Goal: Task Accomplishment & Management: Use online tool/utility

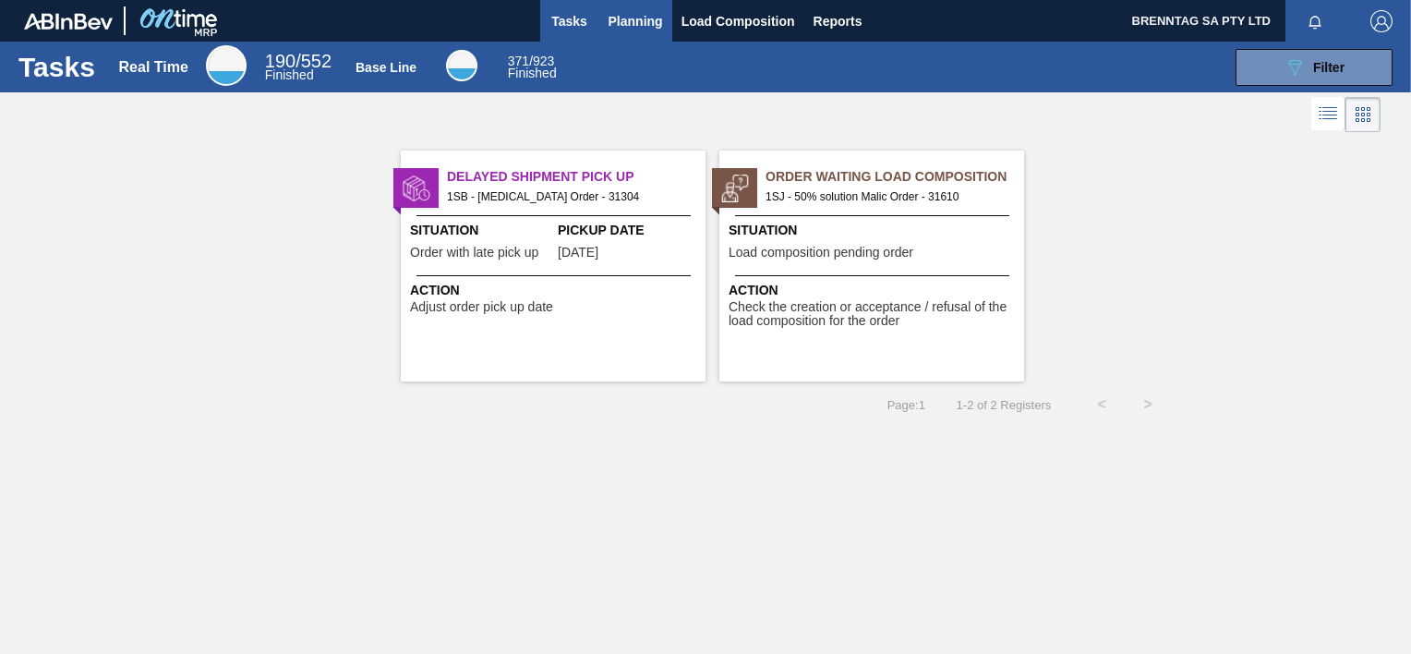
click at [651, 18] on span "Planning" at bounding box center [636, 21] width 54 height 22
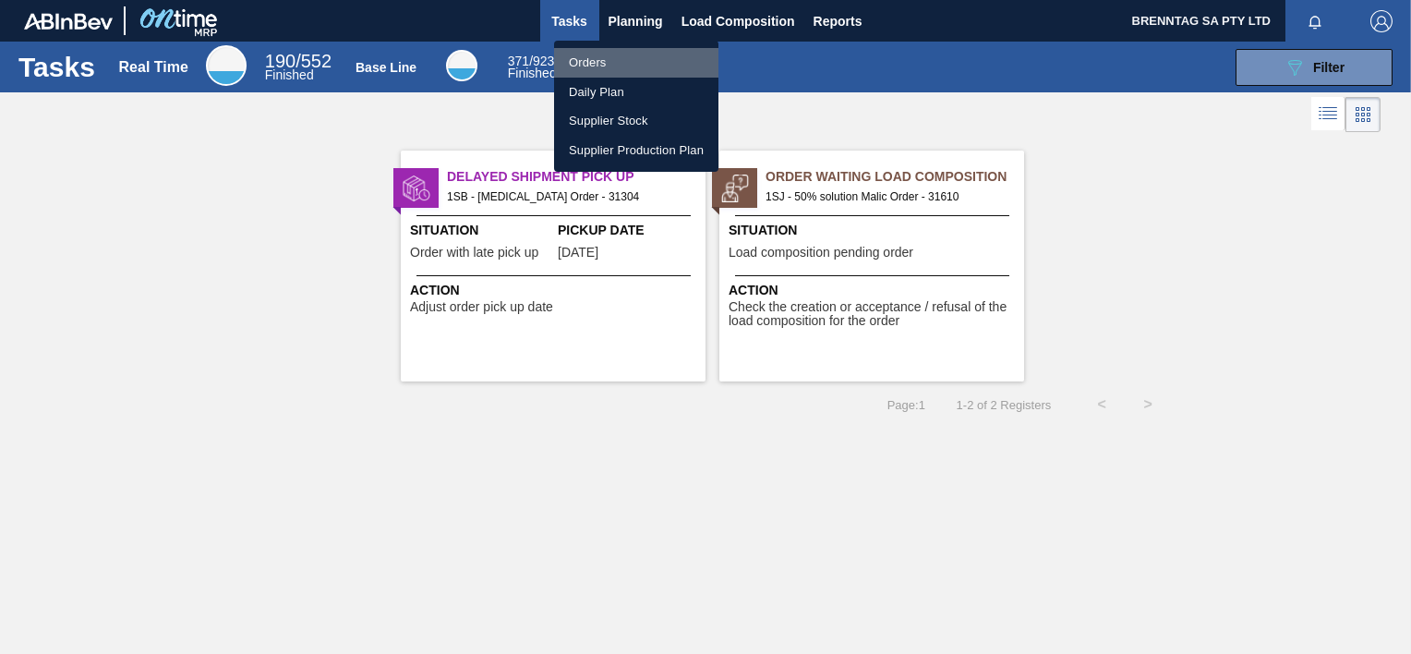
click at [595, 59] on li "Orders" at bounding box center [636, 63] width 164 height 30
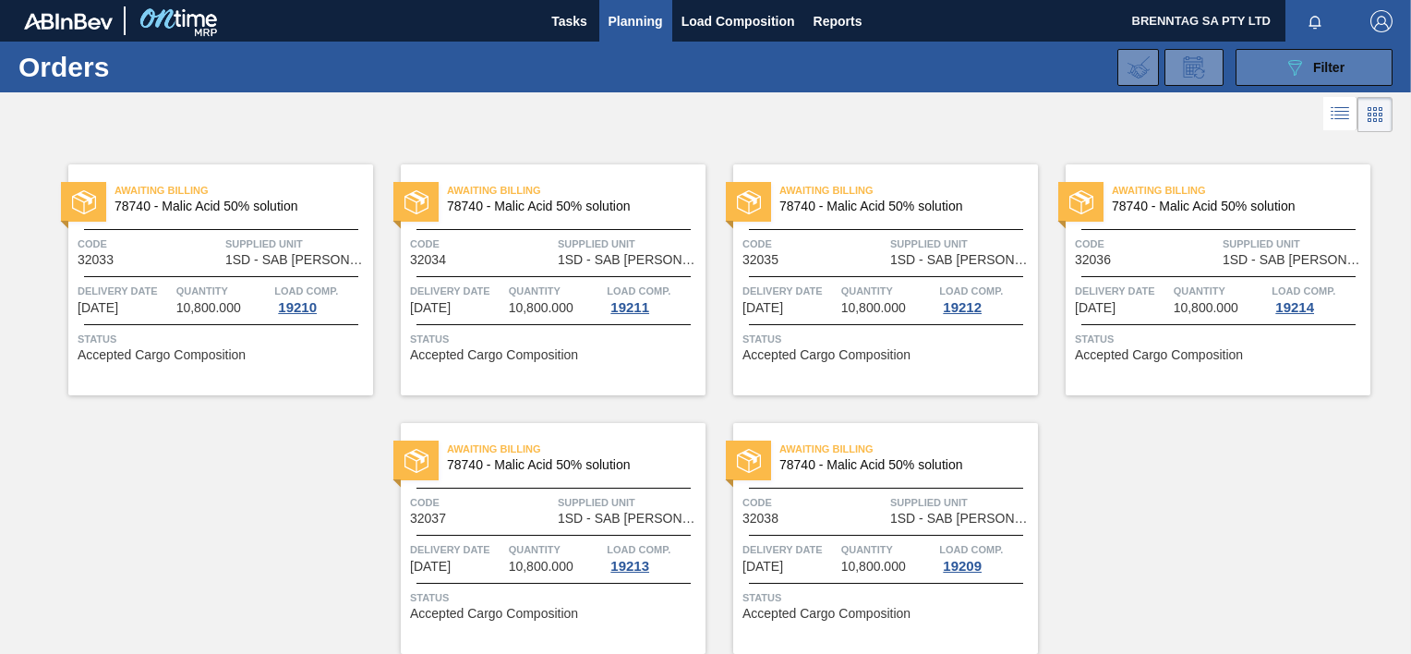
click at [1279, 74] on button "089F7B8B-B2A5-4AFE-B5C0-19BA573D28AC Filter" at bounding box center [1314, 67] width 157 height 37
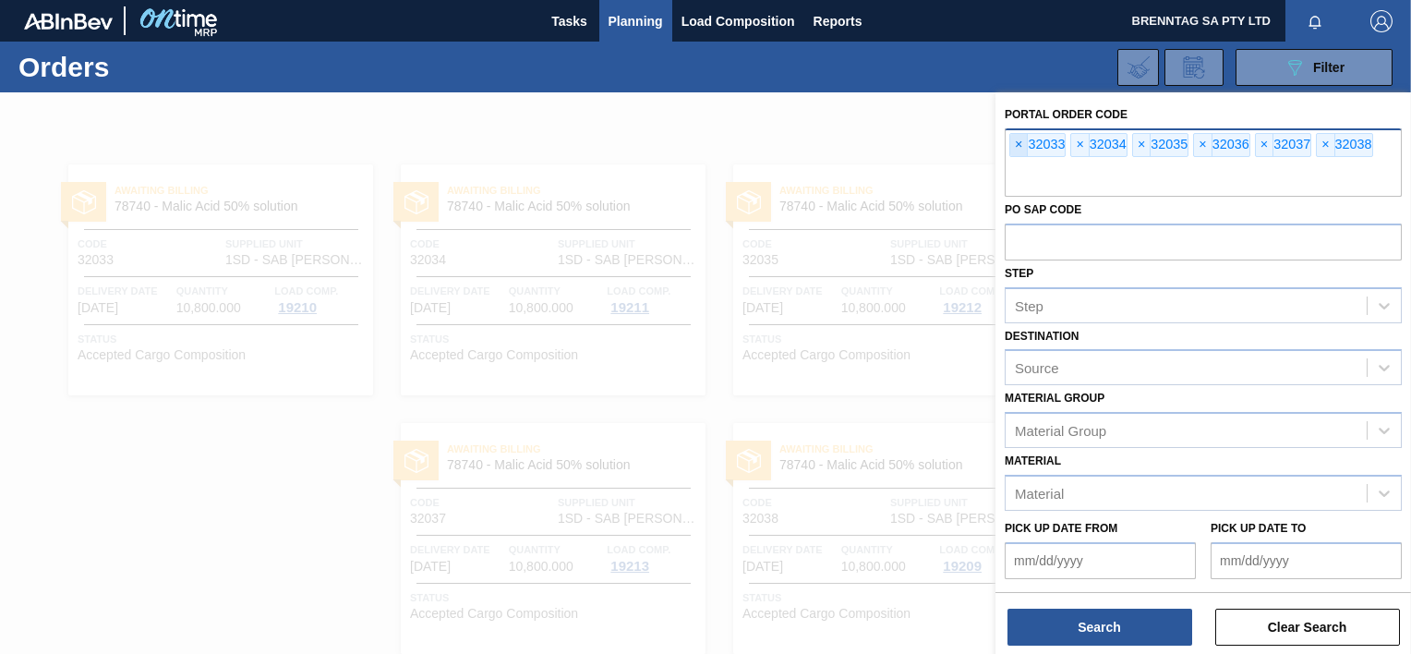
click at [1020, 140] on span "×" at bounding box center [1019, 145] width 18 height 22
click at [1016, 139] on span "×" at bounding box center [1019, 145] width 18 height 22
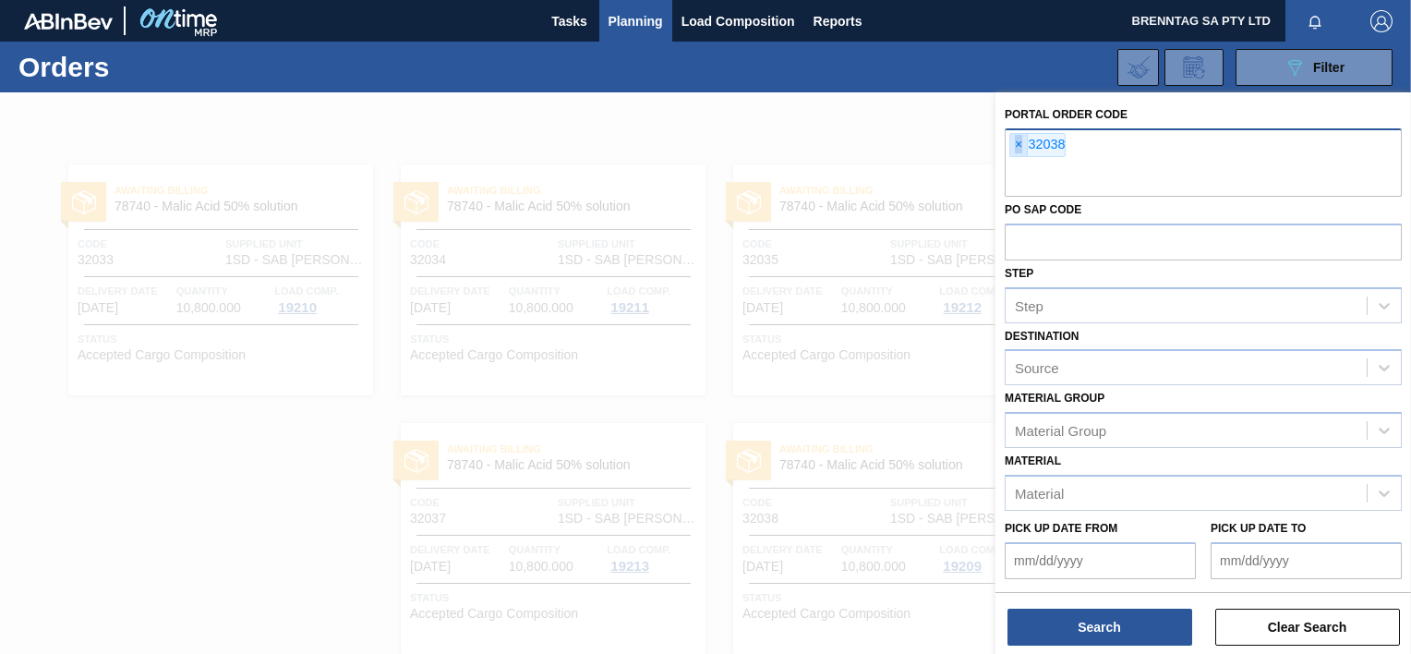
click at [1016, 139] on span "×" at bounding box center [1019, 145] width 18 height 22
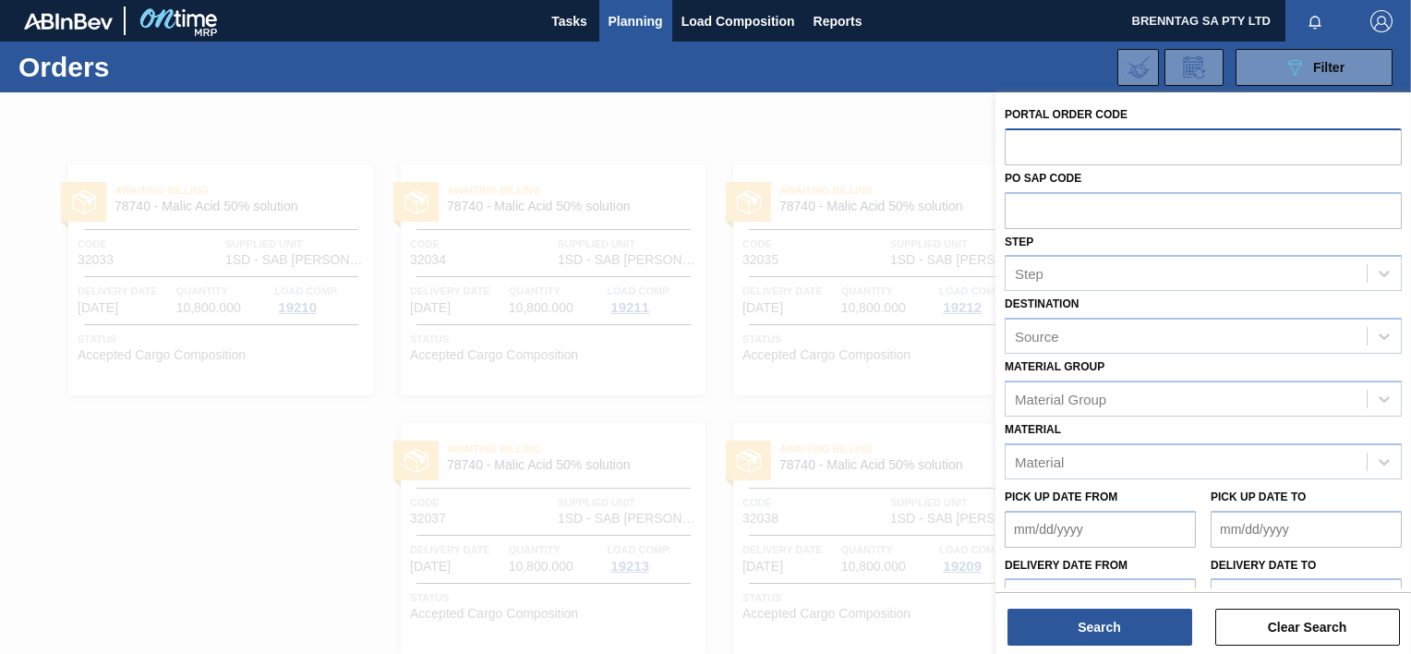
click at [1016, 139] on input "text" at bounding box center [1203, 145] width 397 height 35
type input "32285"
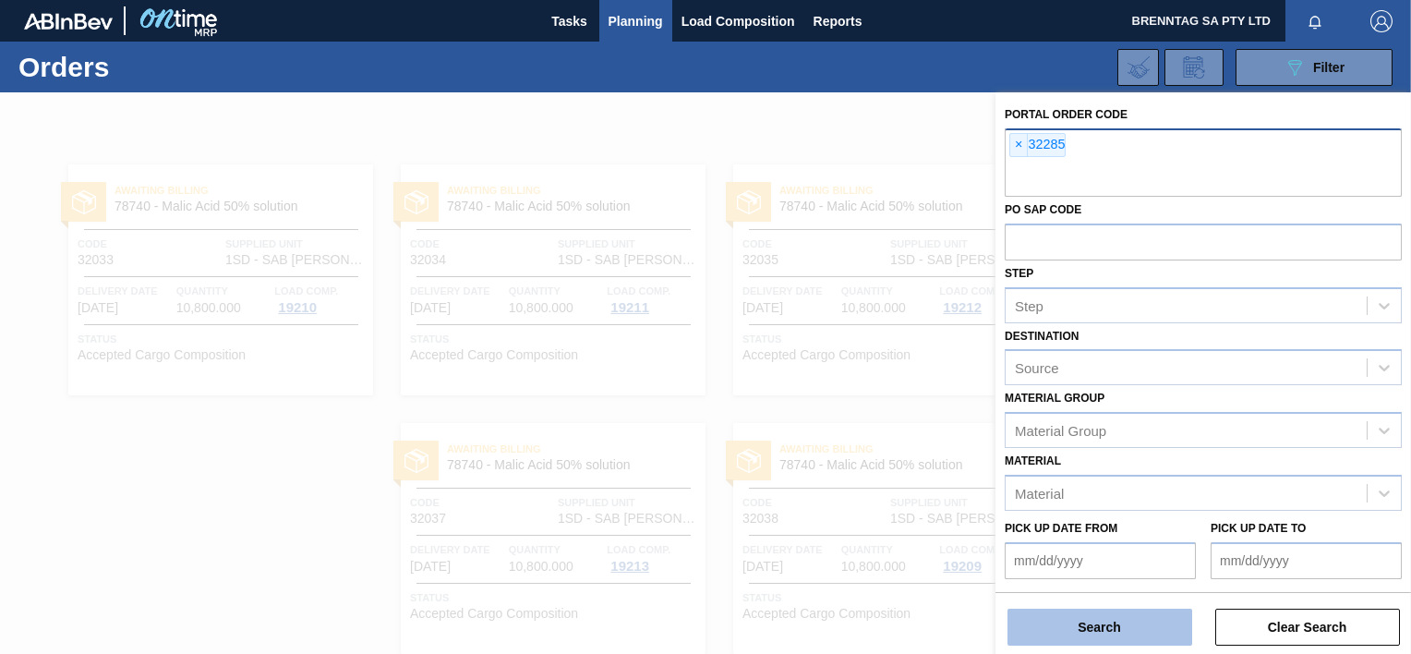
click at [1095, 620] on button "Search" at bounding box center [1100, 627] width 185 height 37
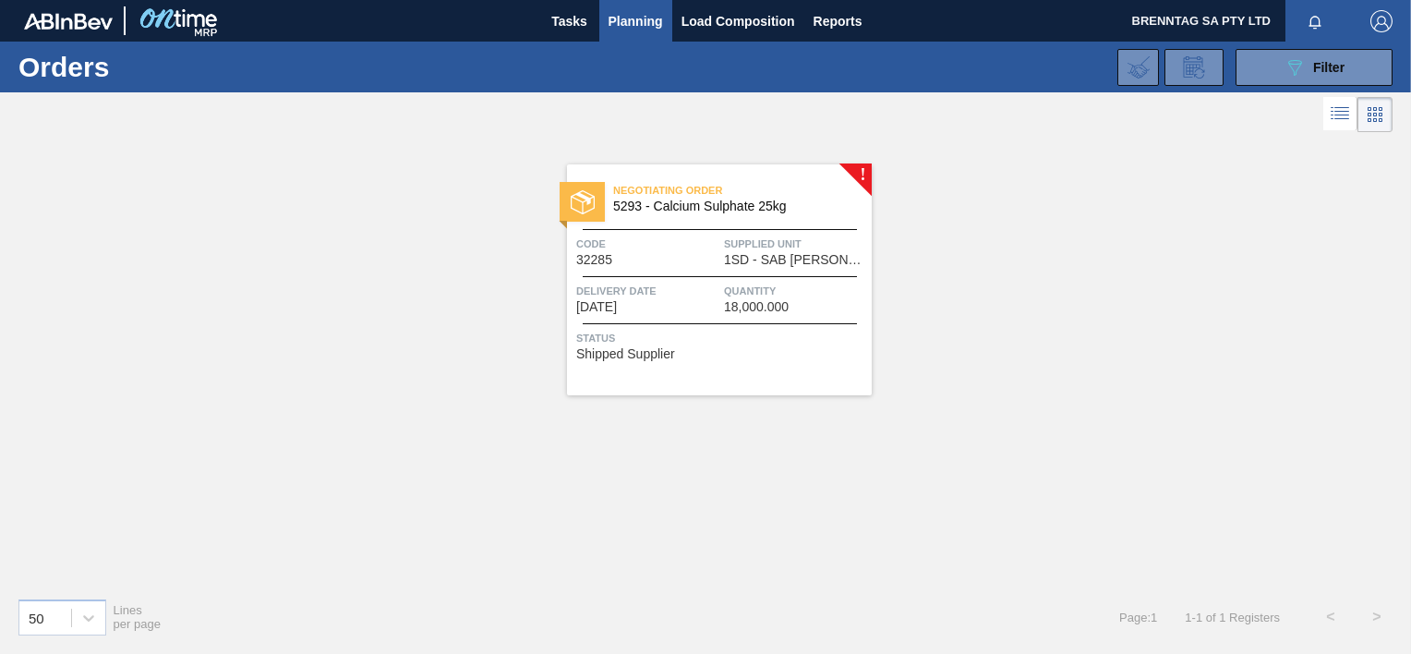
click at [733, 239] on span "Supplied Unit" at bounding box center [795, 244] width 143 height 18
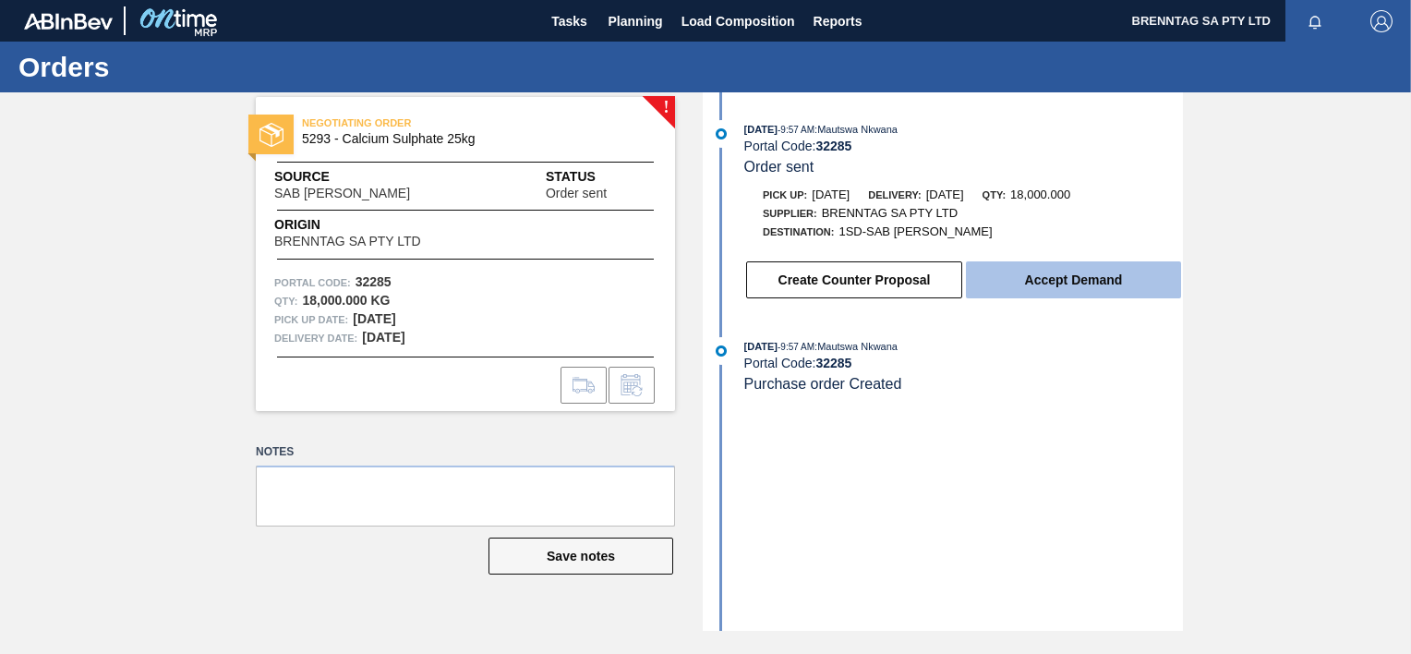
click at [1081, 284] on button "Accept Demand" at bounding box center [1073, 279] width 215 height 37
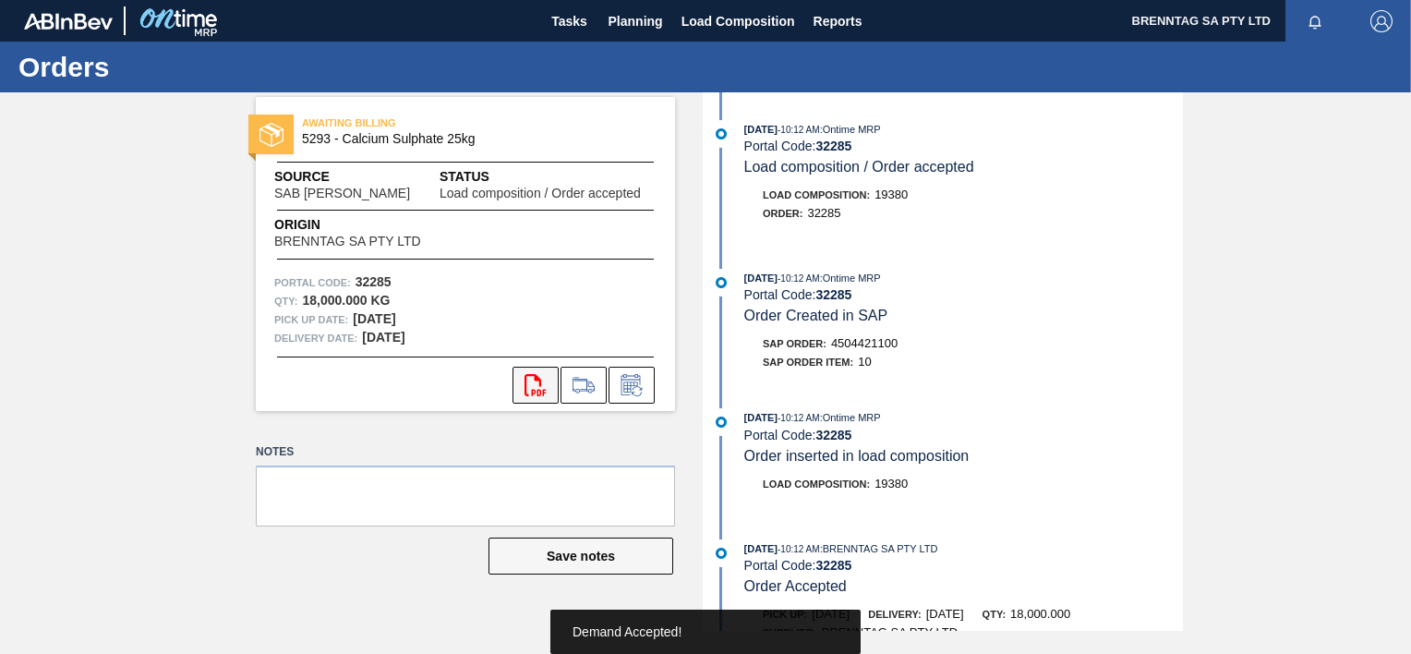
click at [539, 381] on icon at bounding box center [535, 385] width 21 height 22
